Goal: Navigation & Orientation: Find specific page/section

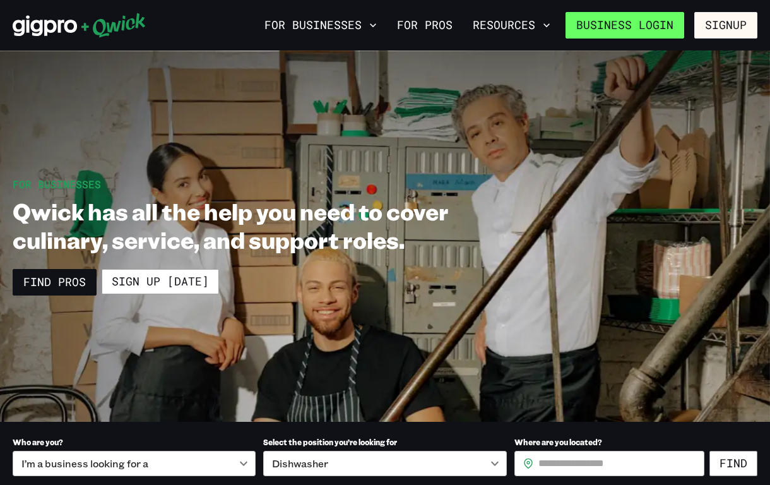
click at [629, 30] on link "Business Login" at bounding box center [624, 25] width 119 height 26
